Goal: Task Accomplishment & Management: Complete application form

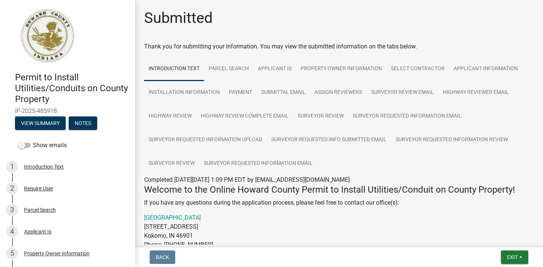
click at [329, 246] on div "Permit to Install Utilities/Conduits on County Property IP-2025-485918 View Sum…" at bounding box center [271, 133] width 543 height 267
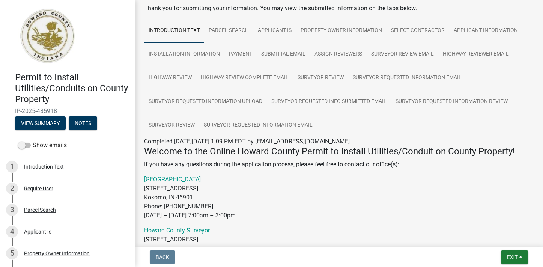
scroll to position [41, 0]
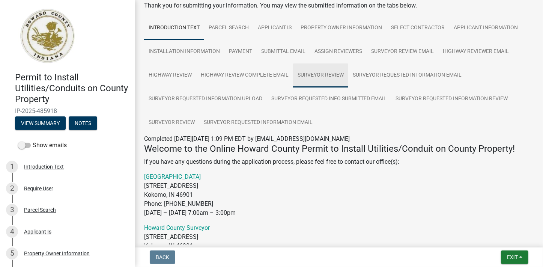
click at [329, 74] on link "Surveyor Review" at bounding box center [320, 75] width 55 height 24
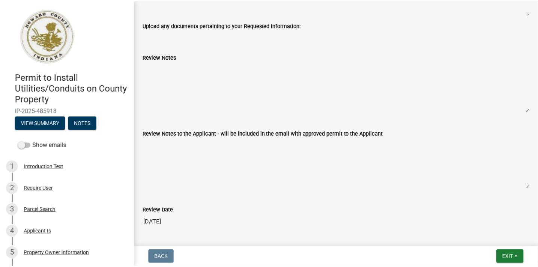
scroll to position [1679, 0]
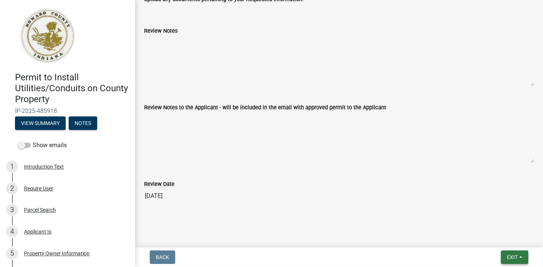
click at [516, 255] on span "Exit" at bounding box center [512, 257] width 11 height 6
click at [489, 237] on button "Save & Exit" at bounding box center [498, 237] width 60 height 18
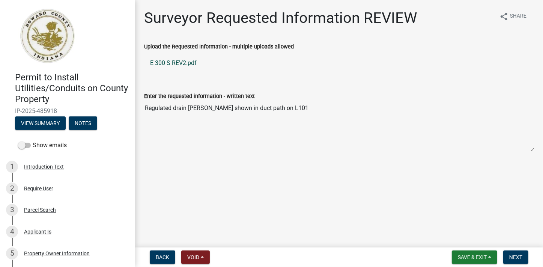
click at [179, 63] on link "E 300 S REV2.pdf" at bounding box center [339, 63] width 390 height 18
click at [468, 255] on span "Save & Exit" at bounding box center [472, 257] width 29 height 6
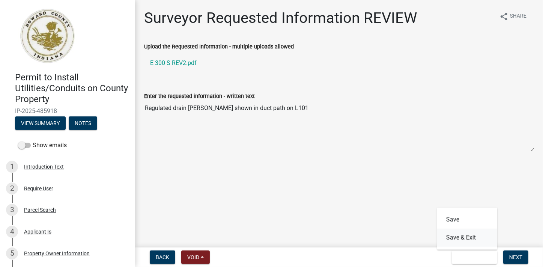
click at [456, 238] on button "Save & Exit" at bounding box center [467, 237] width 60 height 18
